Goal: Information Seeking & Learning: Learn about a topic

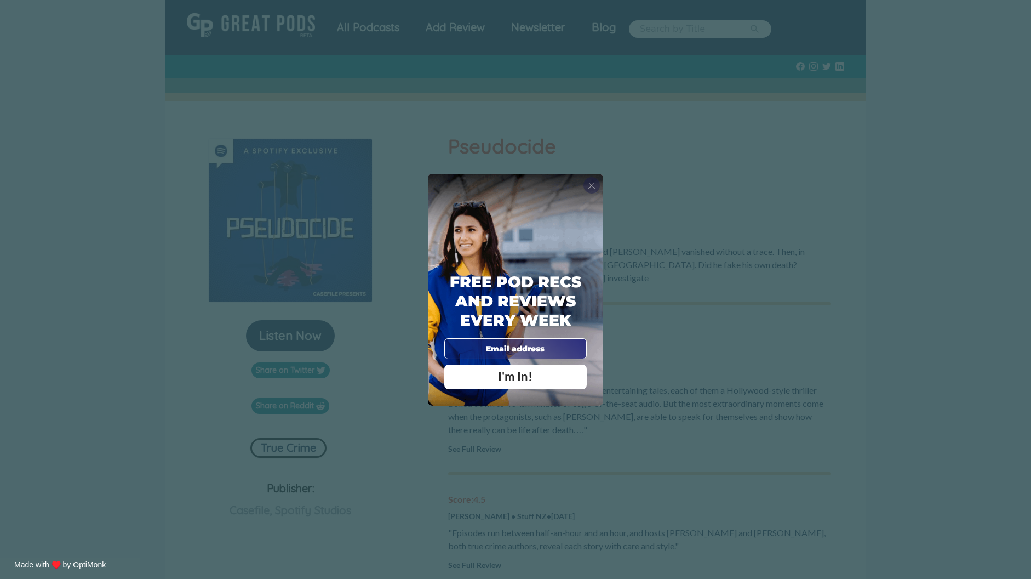
click at [590, 181] on span "X" at bounding box center [592, 185] width 8 height 11
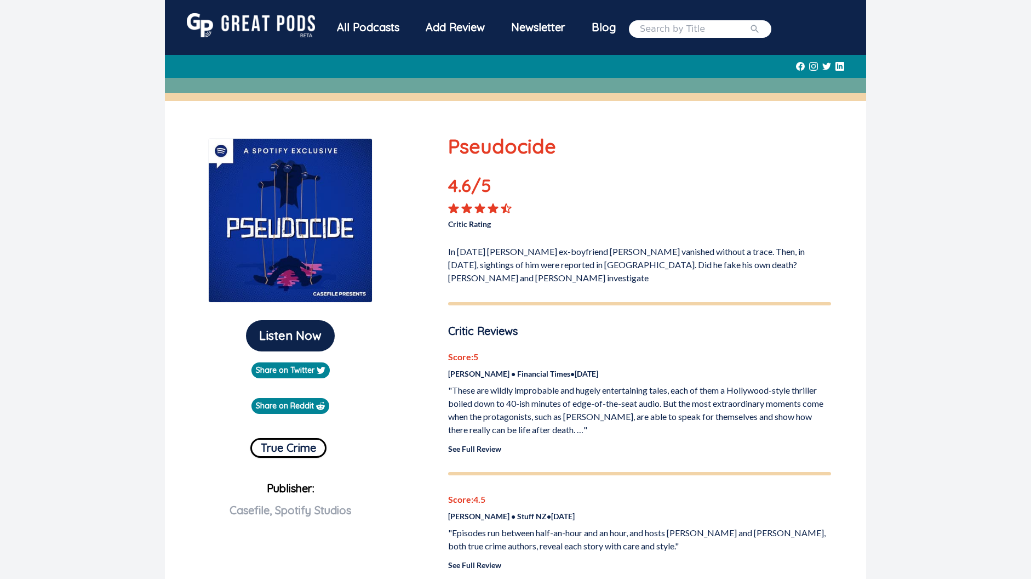
click at [489, 441] on div "Score: 5 [PERSON_NAME] • Financial Times • [DATE] "These are wildly improbable …" at bounding box center [639, 402] width 383 height 104
click at [491, 444] on link "See Full Review" at bounding box center [474, 448] width 53 height 9
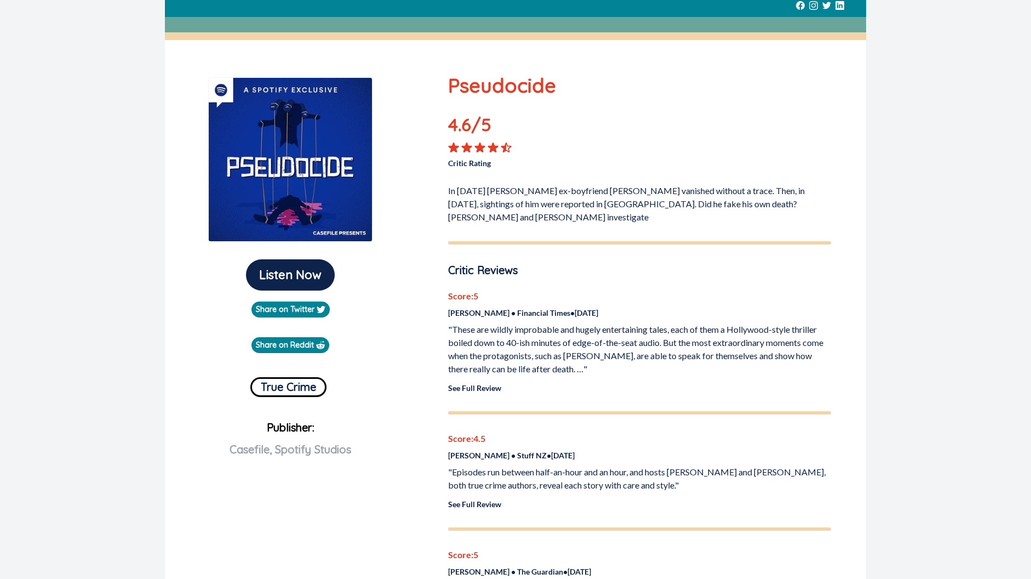
scroll to position [61, 0]
click at [486, 391] on link "See Full Review" at bounding box center [474, 387] width 53 height 9
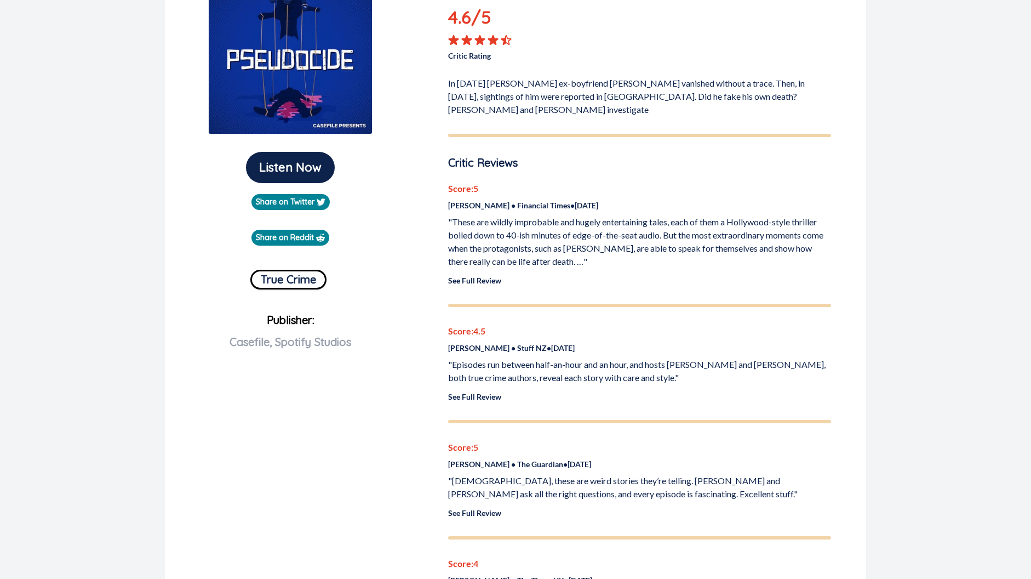
scroll to position [184, 0]
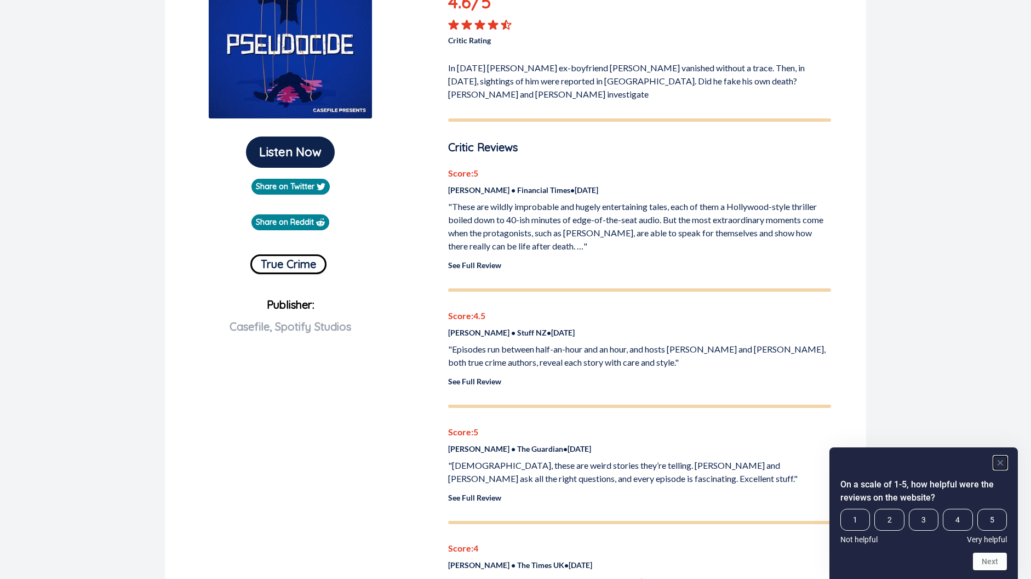
click at [1000, 463] on icon "Hide survey" at bounding box center [1000, 462] width 5 height 5
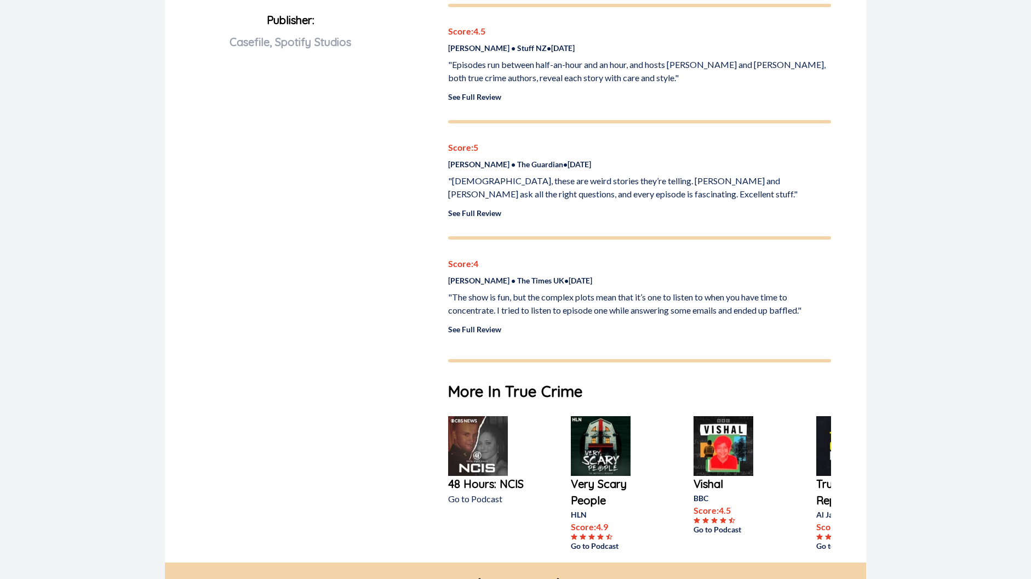
scroll to position [491, 0]
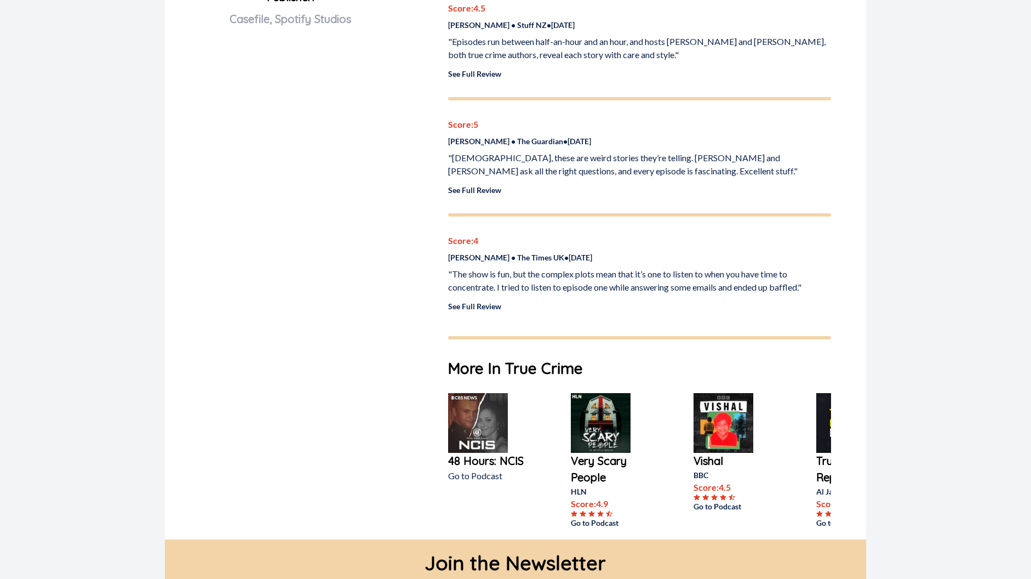
click at [487, 304] on link "See Full Review" at bounding box center [474, 305] width 53 height 9
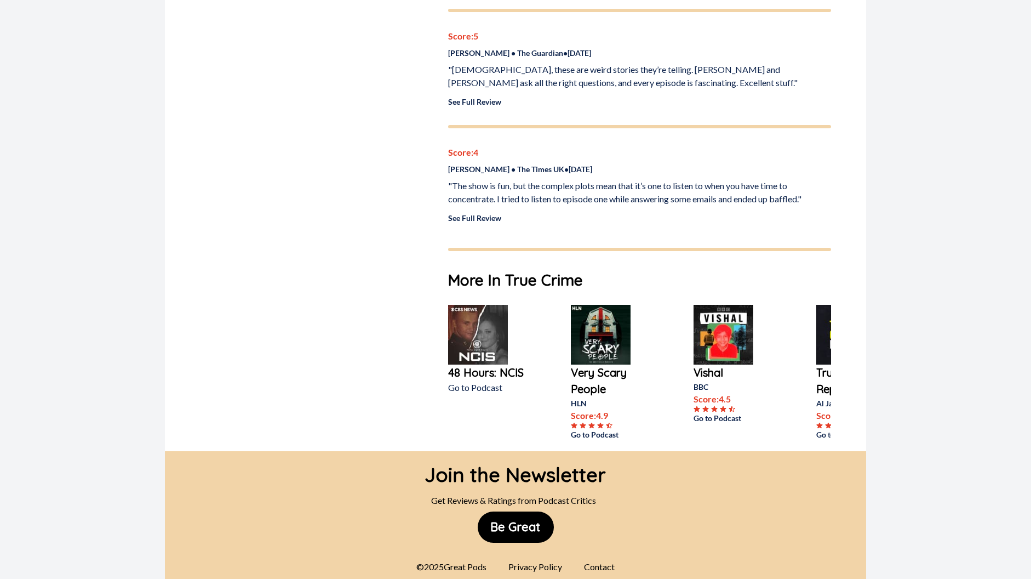
scroll to position [591, 0]
